Goal: Information Seeking & Learning: Compare options

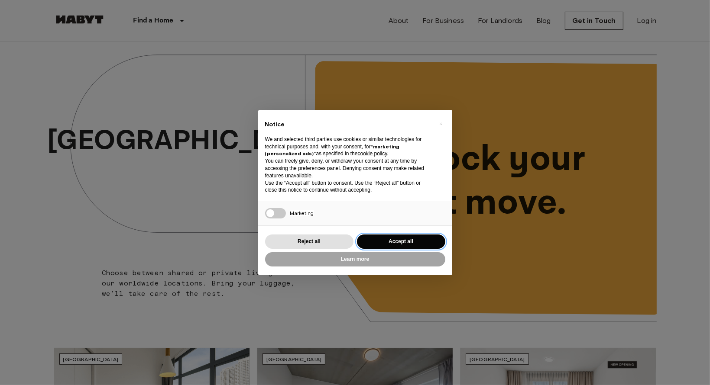
click at [401, 241] on button "Accept all" at bounding box center [401, 242] width 88 height 14
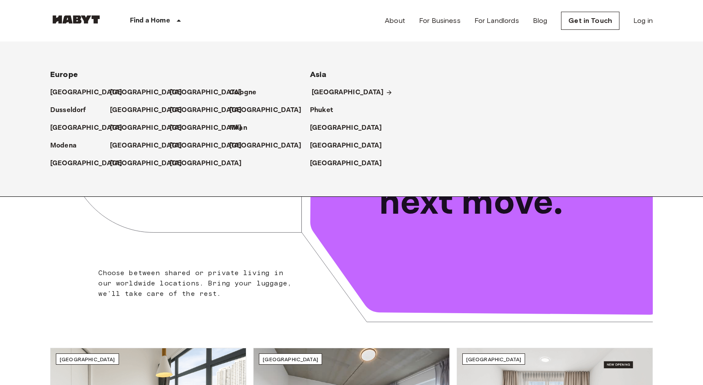
click at [332, 90] on p "[GEOGRAPHIC_DATA]" at bounding box center [348, 92] width 72 height 10
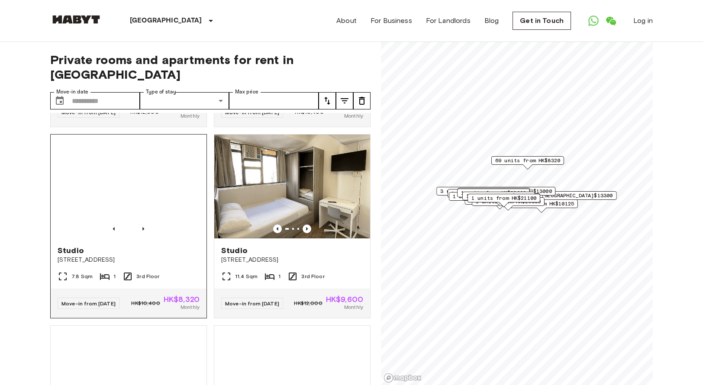
scroll to position [563, 0]
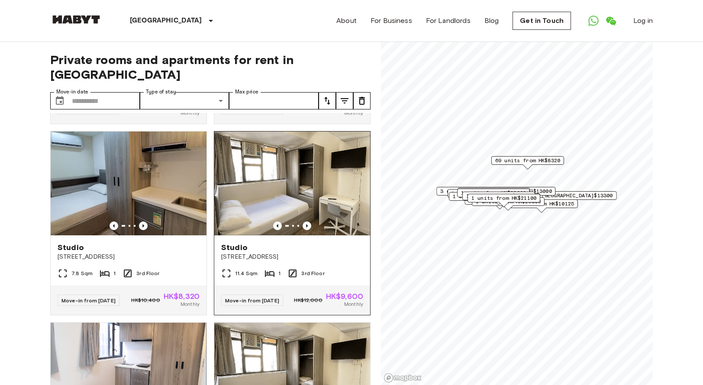
click at [292, 205] on img at bounding box center [292, 184] width 156 height 104
click at [137, 225] on img at bounding box center [129, 184] width 156 height 104
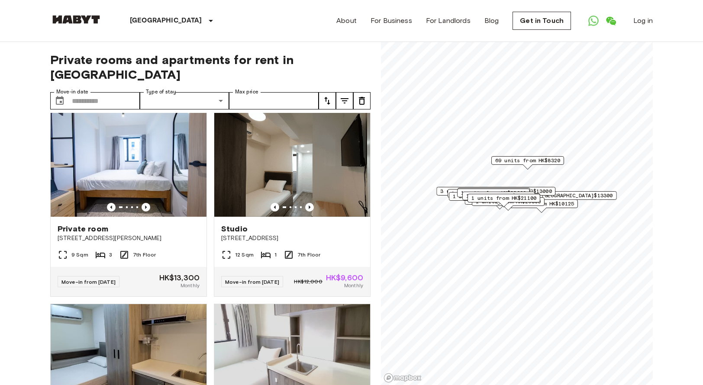
scroll to position [1559, 0]
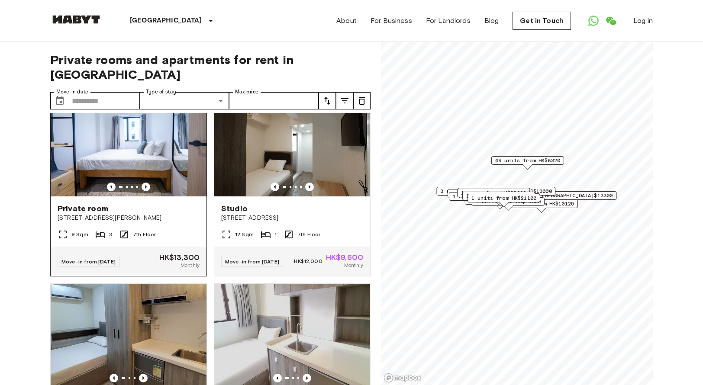
click at [146, 197] on img at bounding box center [129, 145] width 156 height 104
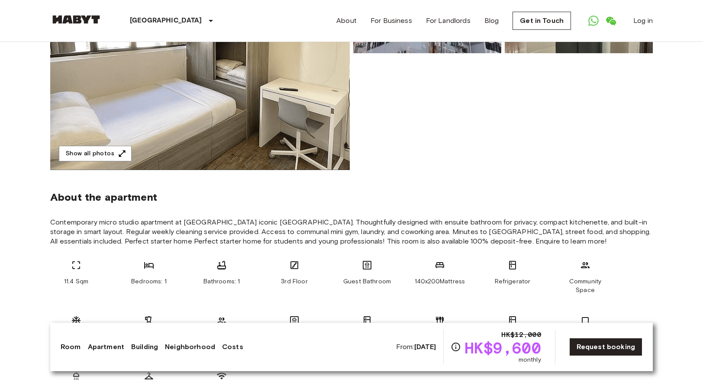
scroll to position [173, 0]
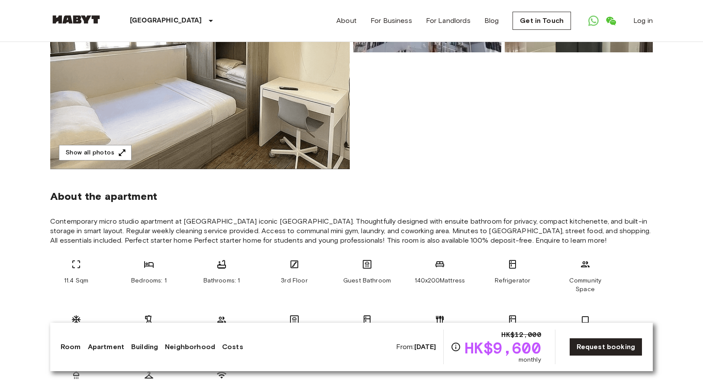
click at [230, 347] on link "Costs" at bounding box center [232, 347] width 21 height 10
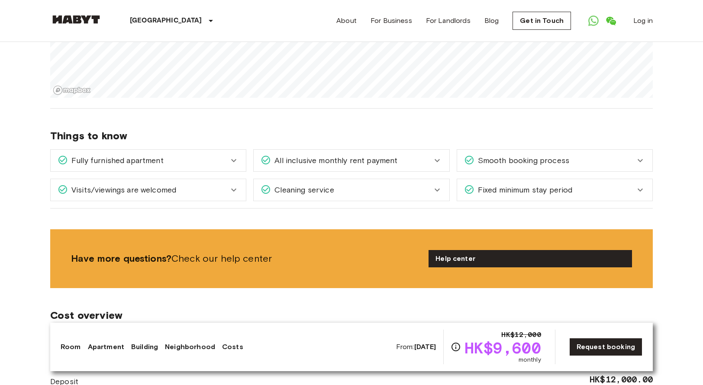
scroll to position [812, 0]
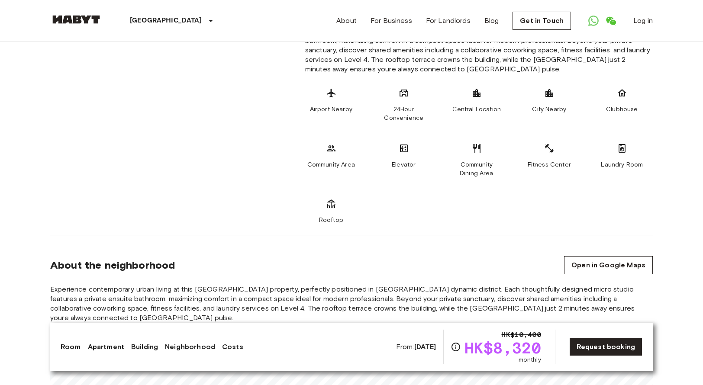
scroll to position [563, 0]
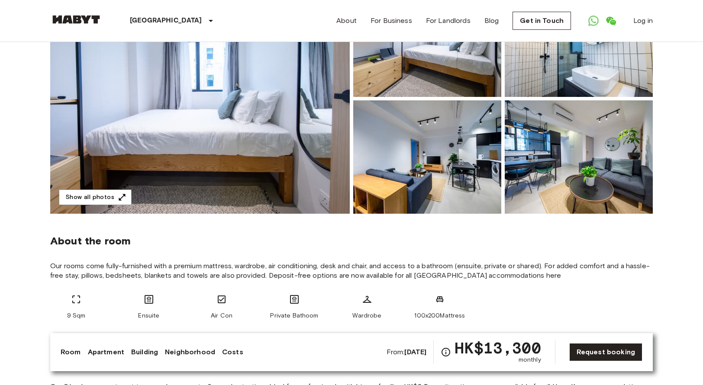
scroll to position [130, 0]
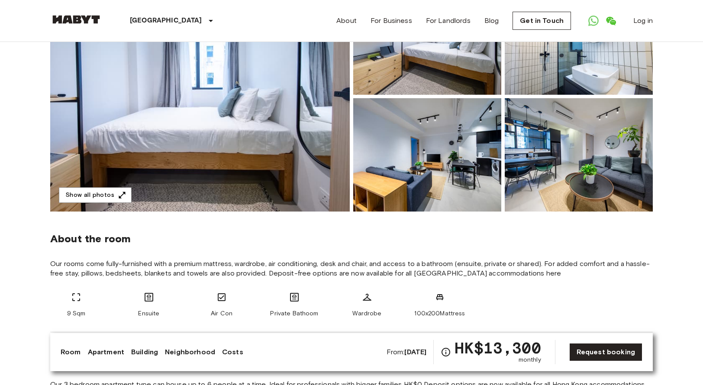
click at [223, 352] on link "Costs" at bounding box center [232, 352] width 21 height 10
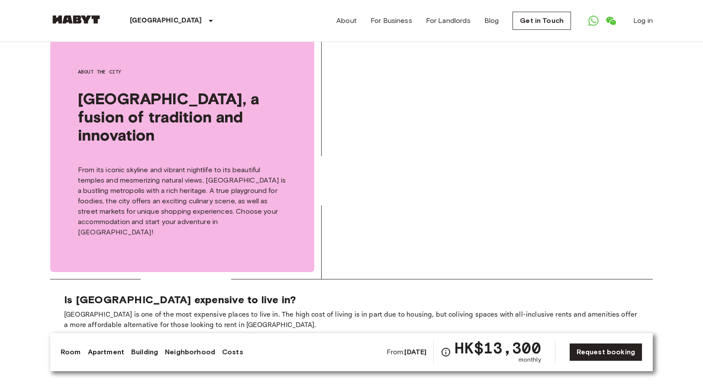
scroll to position [1266, 0]
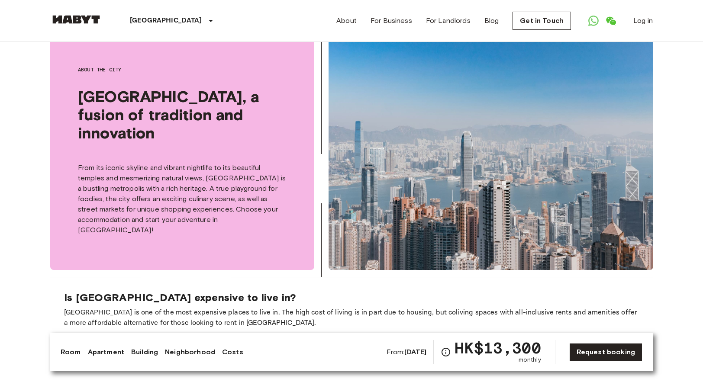
click at [69, 353] on link "Room" at bounding box center [71, 352] width 20 height 10
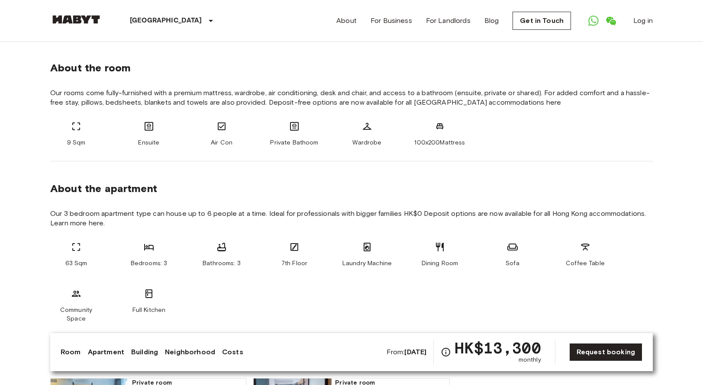
click at [100, 354] on link "Apartment" at bounding box center [106, 352] width 36 height 10
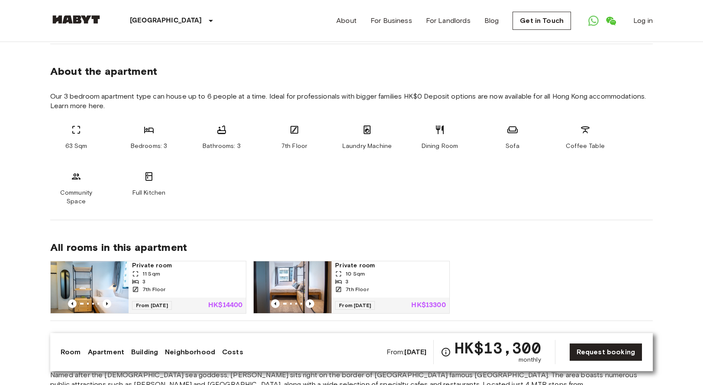
scroll to position [421, 0]
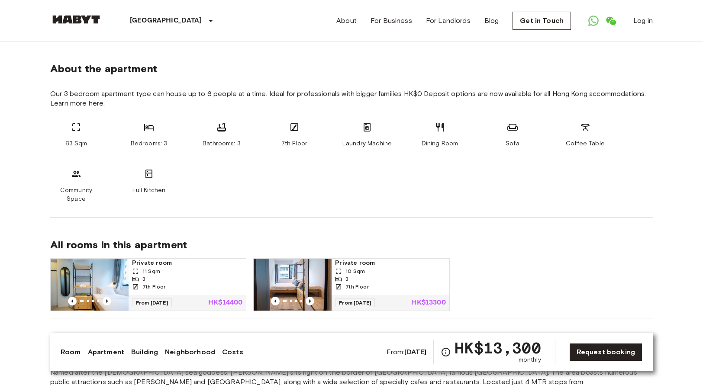
click at [210, 275] on div "3" at bounding box center [187, 279] width 110 height 8
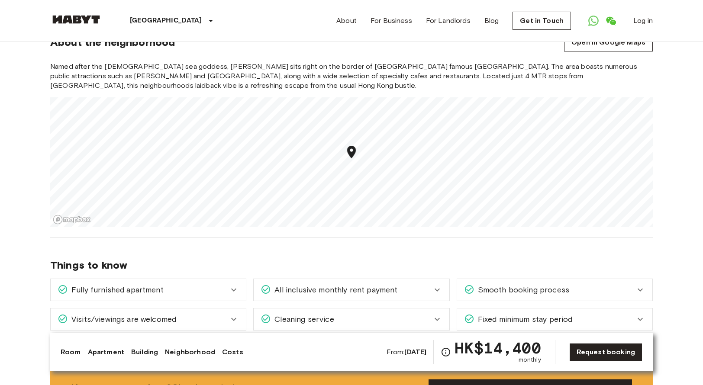
scroll to position [779, 0]
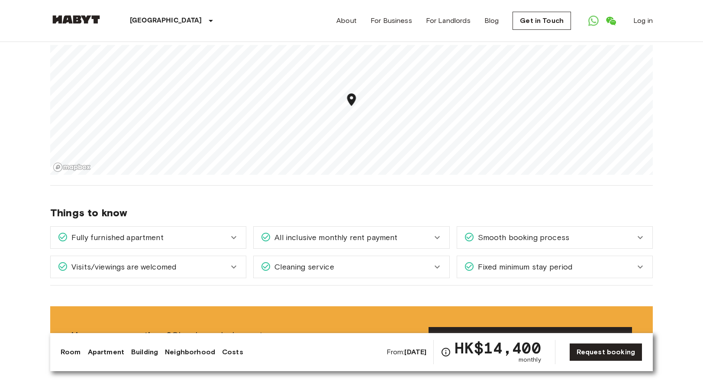
click at [237, 262] on icon at bounding box center [234, 267] width 10 height 10
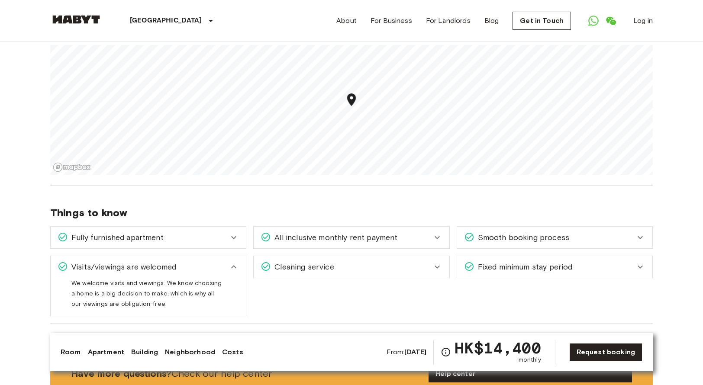
click at [237, 262] on icon at bounding box center [234, 267] width 10 height 10
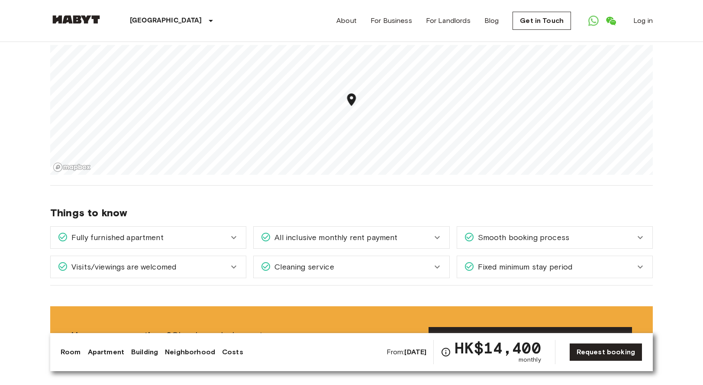
click at [636, 232] on icon at bounding box center [640, 237] width 10 height 10
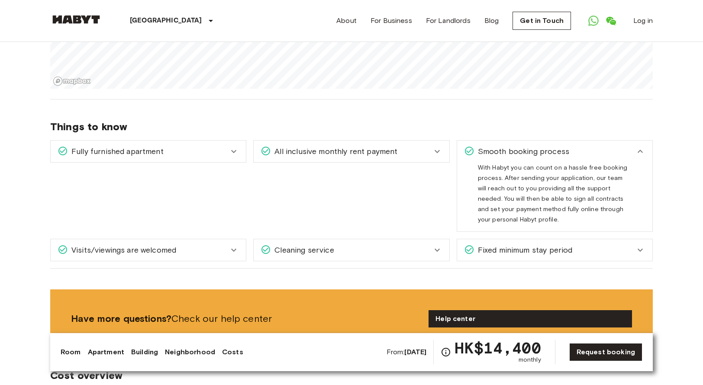
scroll to position [866, 0]
click at [637, 245] on icon at bounding box center [640, 250] width 10 height 10
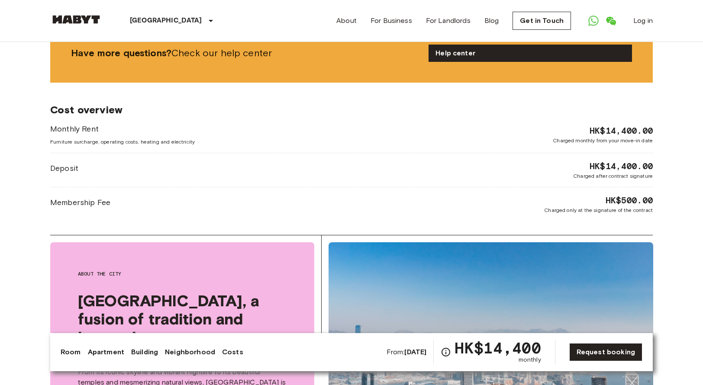
scroll to position [1212, 0]
